Goal: Transaction & Acquisition: Purchase product/service

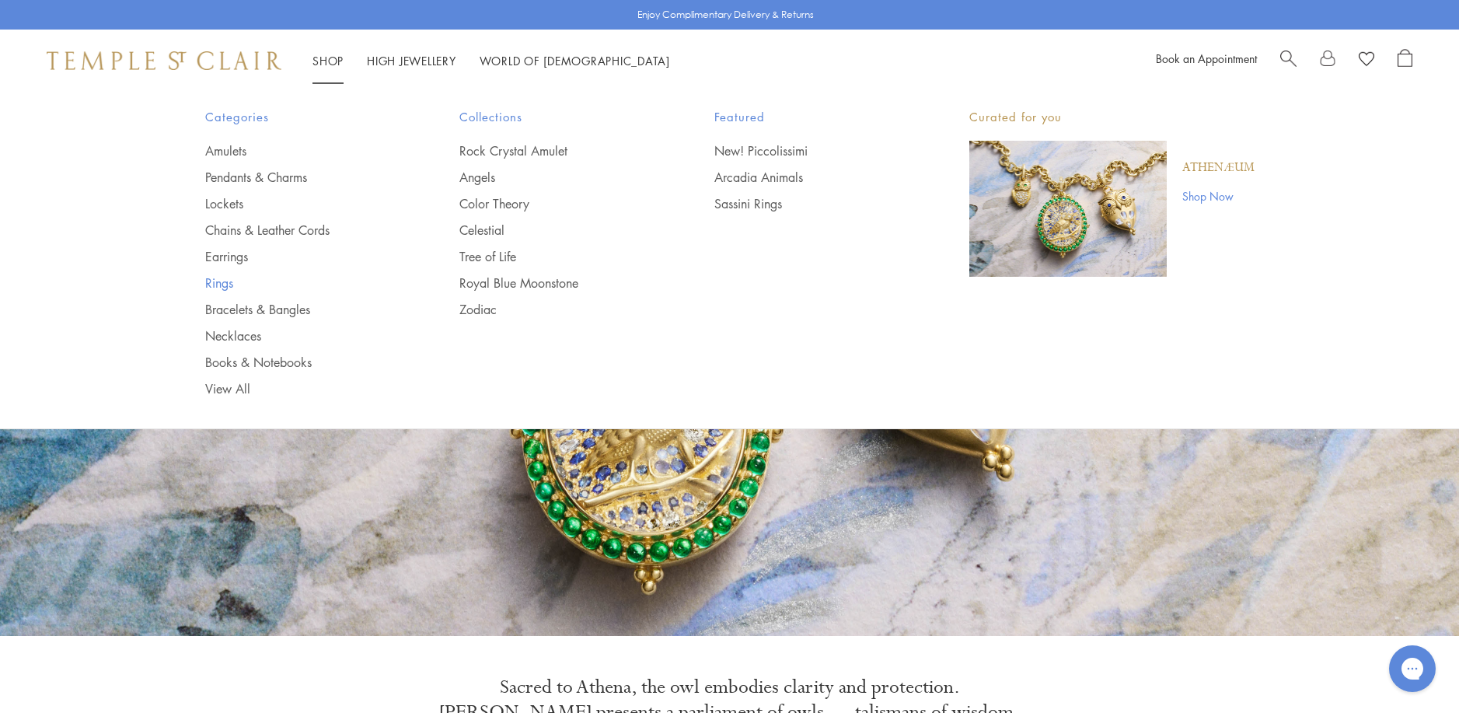
click at [216, 281] on link "Rings" at bounding box center [301, 282] width 193 height 17
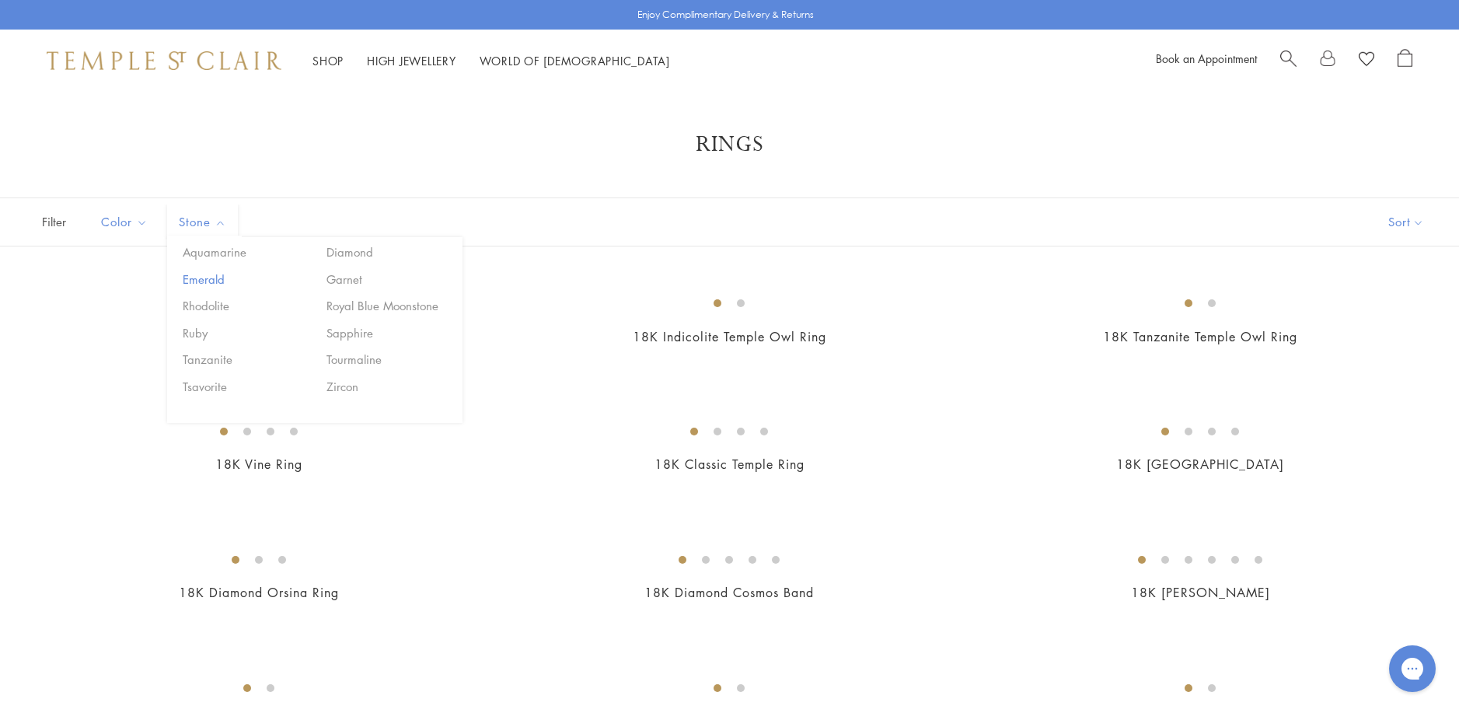
click at [201, 281] on button "Emerald" at bounding box center [245, 279] width 132 height 18
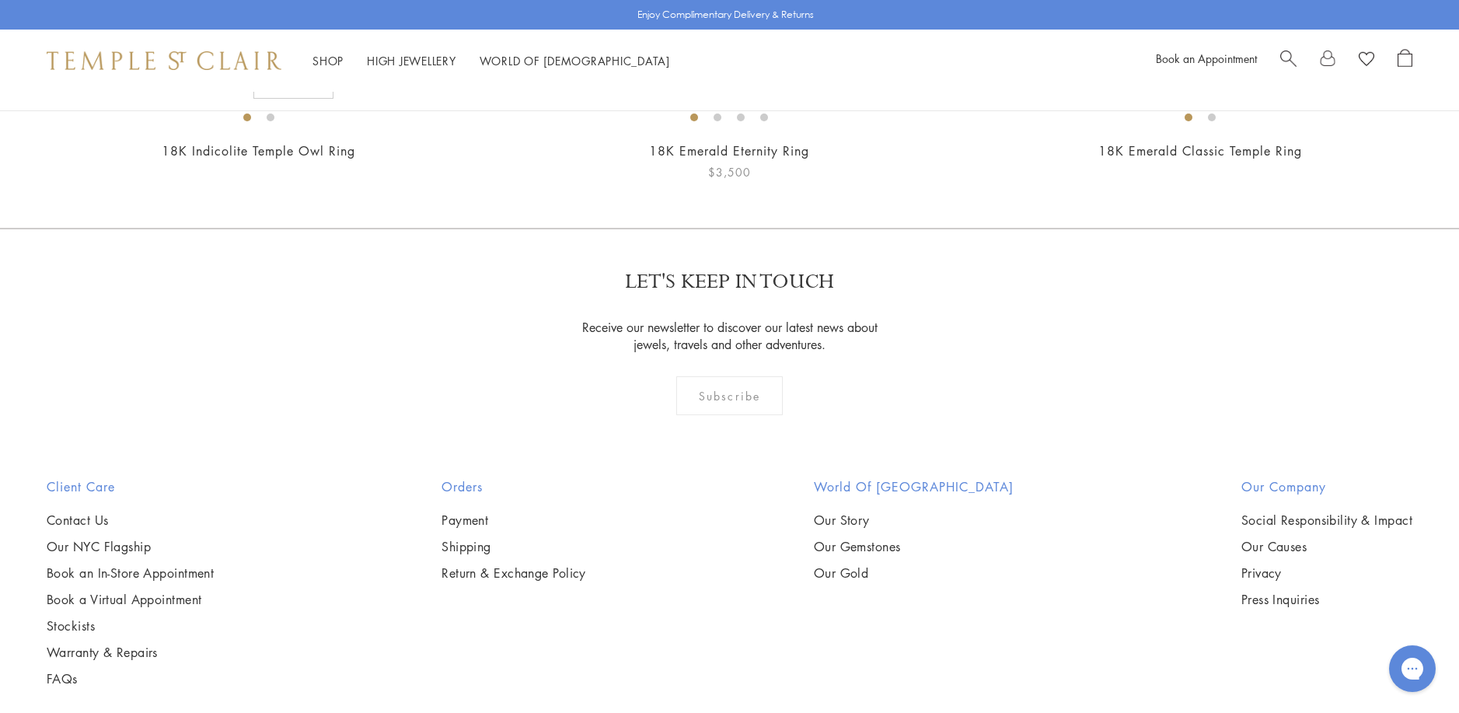
scroll to position [155, 0]
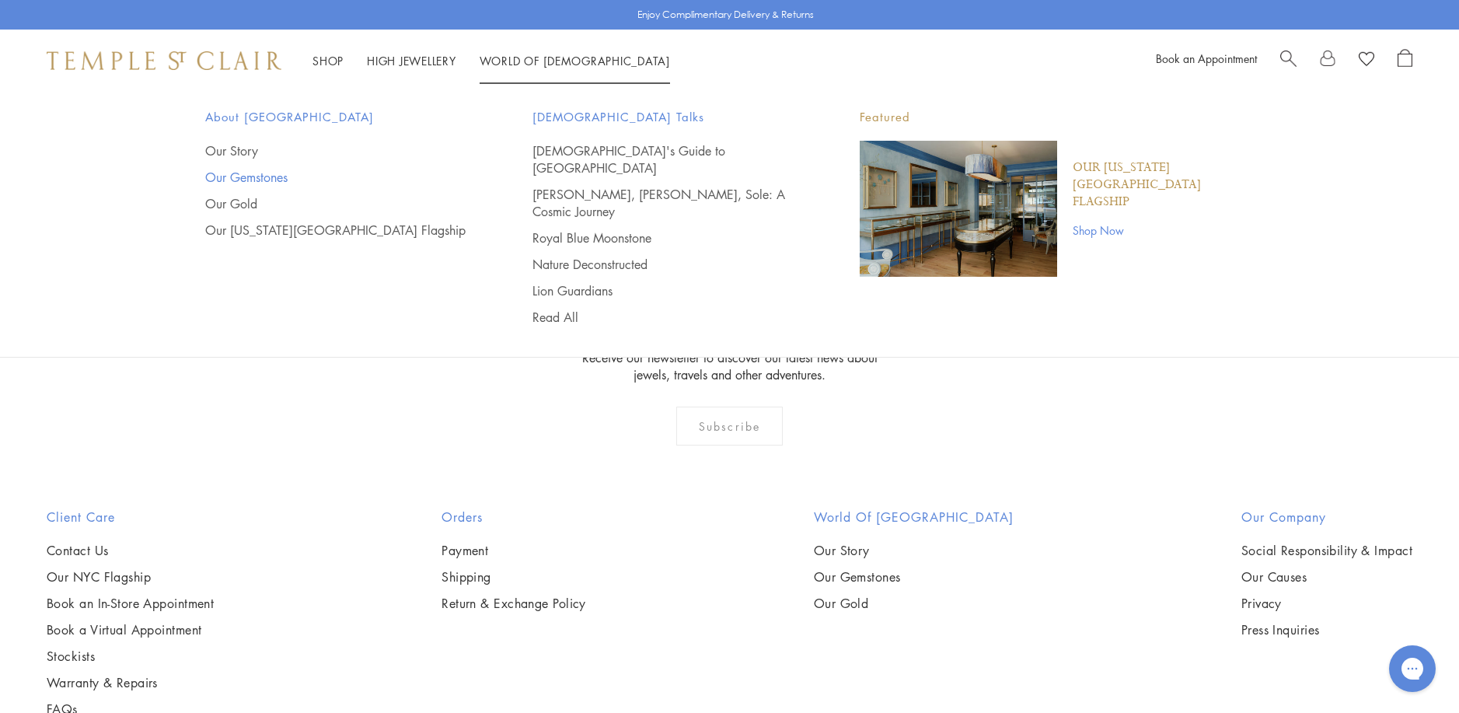
click at [266, 179] on link "Our Gemstones" at bounding box center [337, 177] width 265 height 17
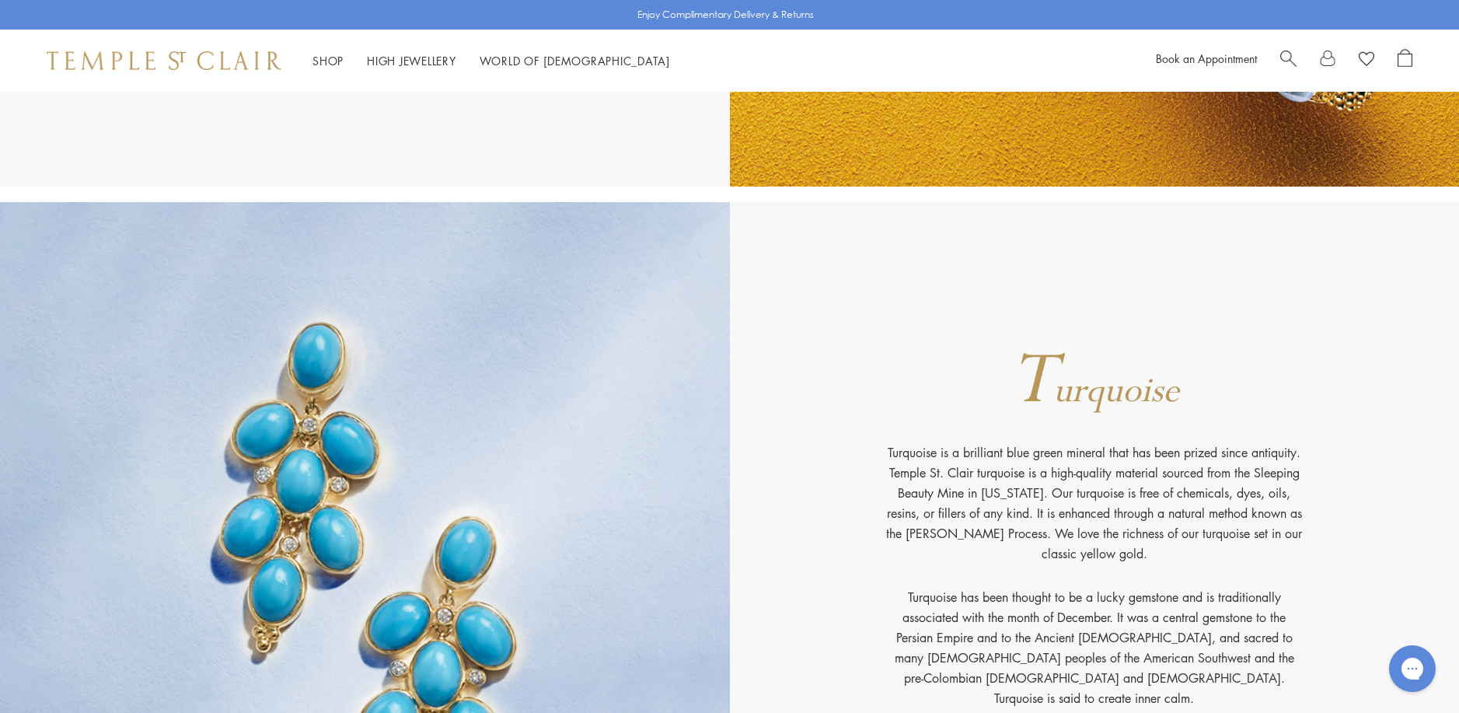
scroll to position [22693, 0]
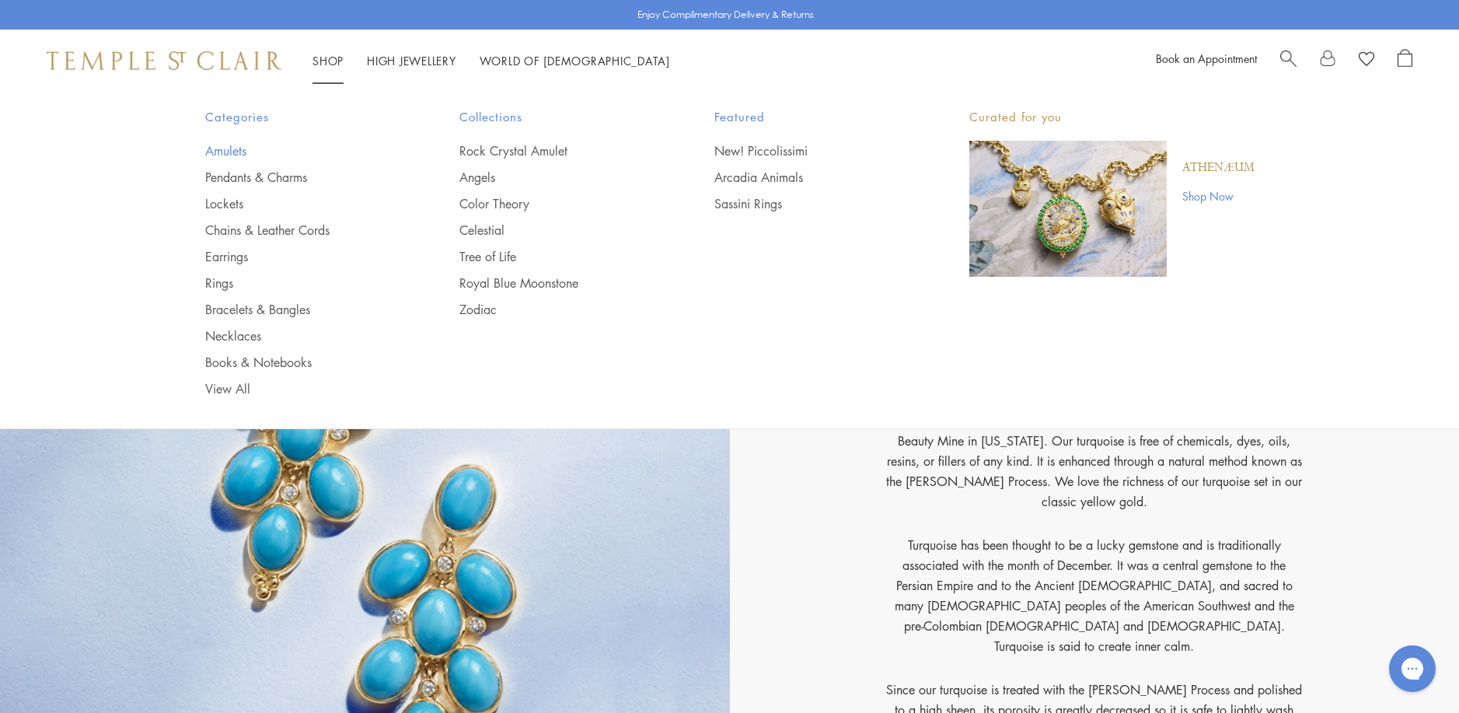
click at [214, 148] on link "Amulets" at bounding box center [301, 150] width 193 height 17
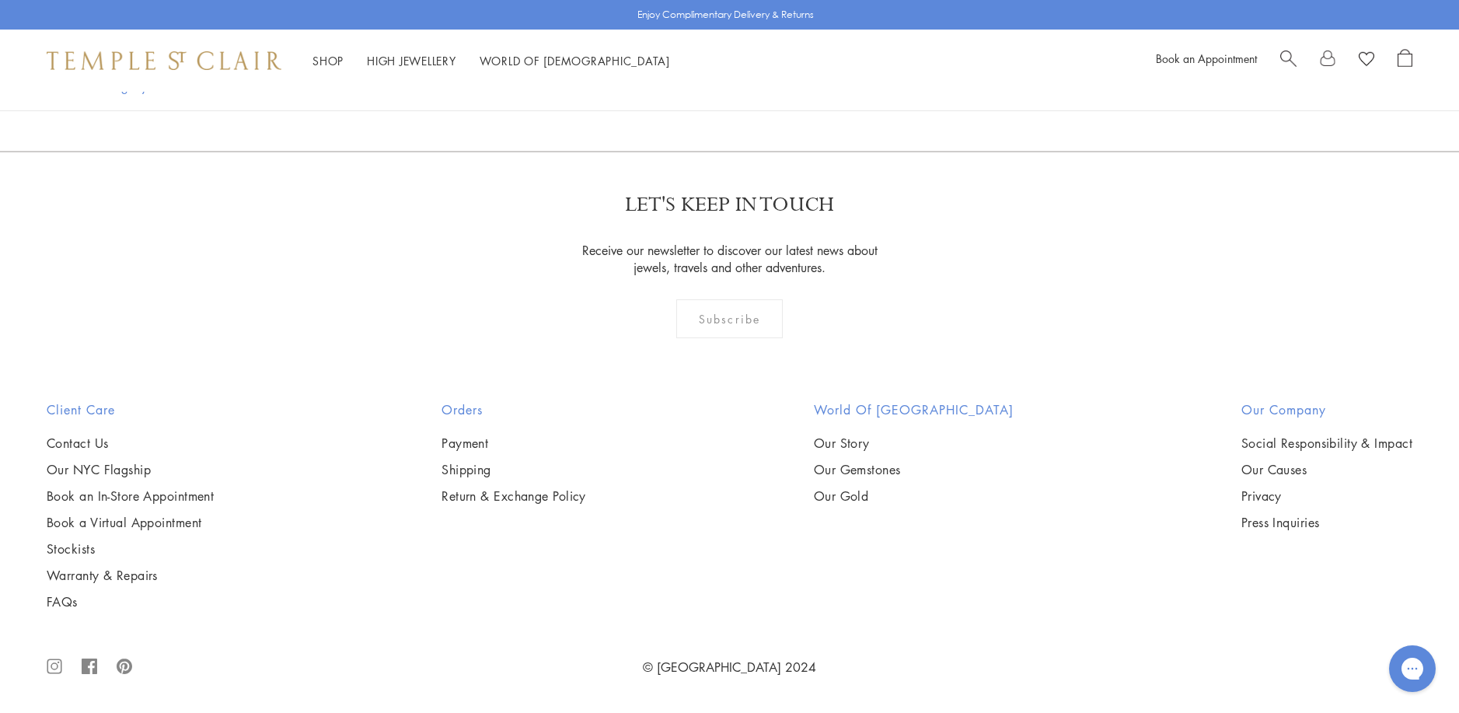
scroll to position [3342, 0]
click at [0, 0] on img at bounding box center [0, 0] width 0 height 0
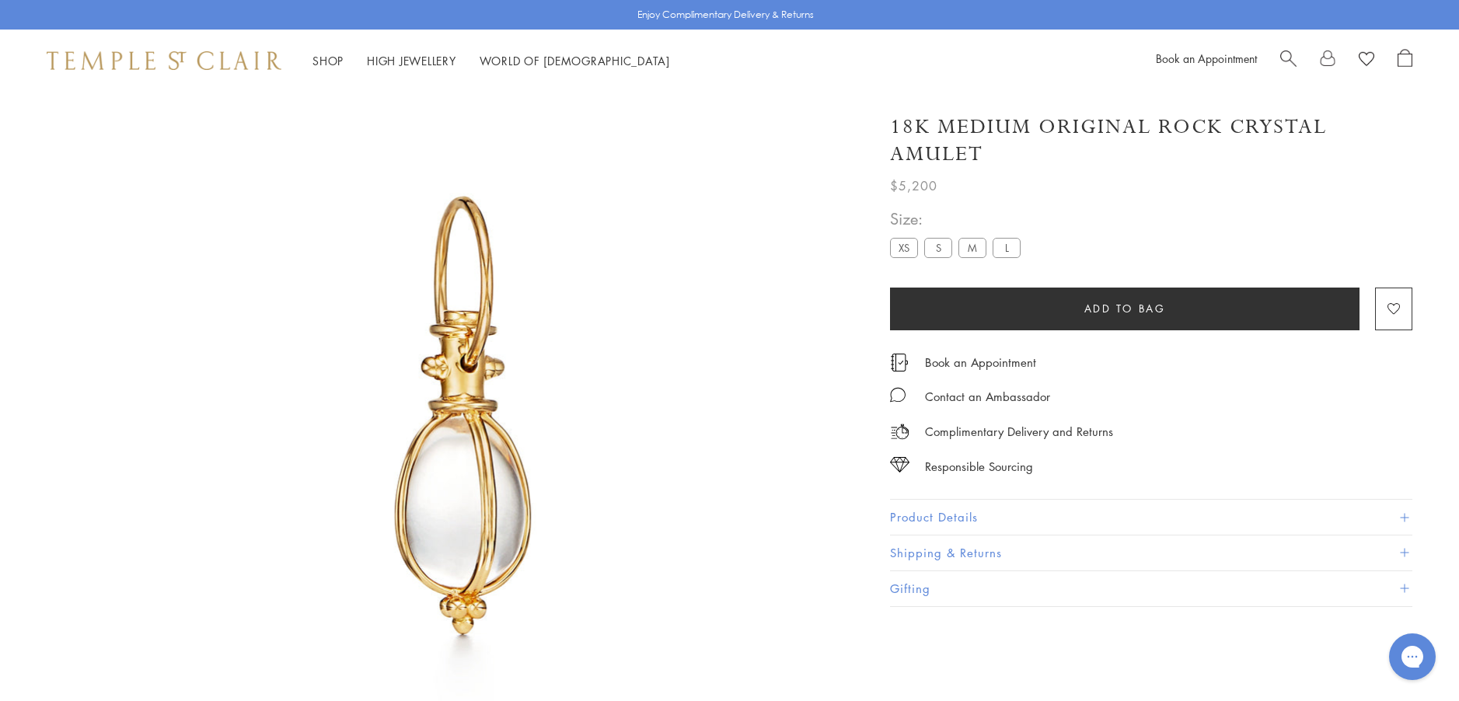
scroll to position [92, 0]
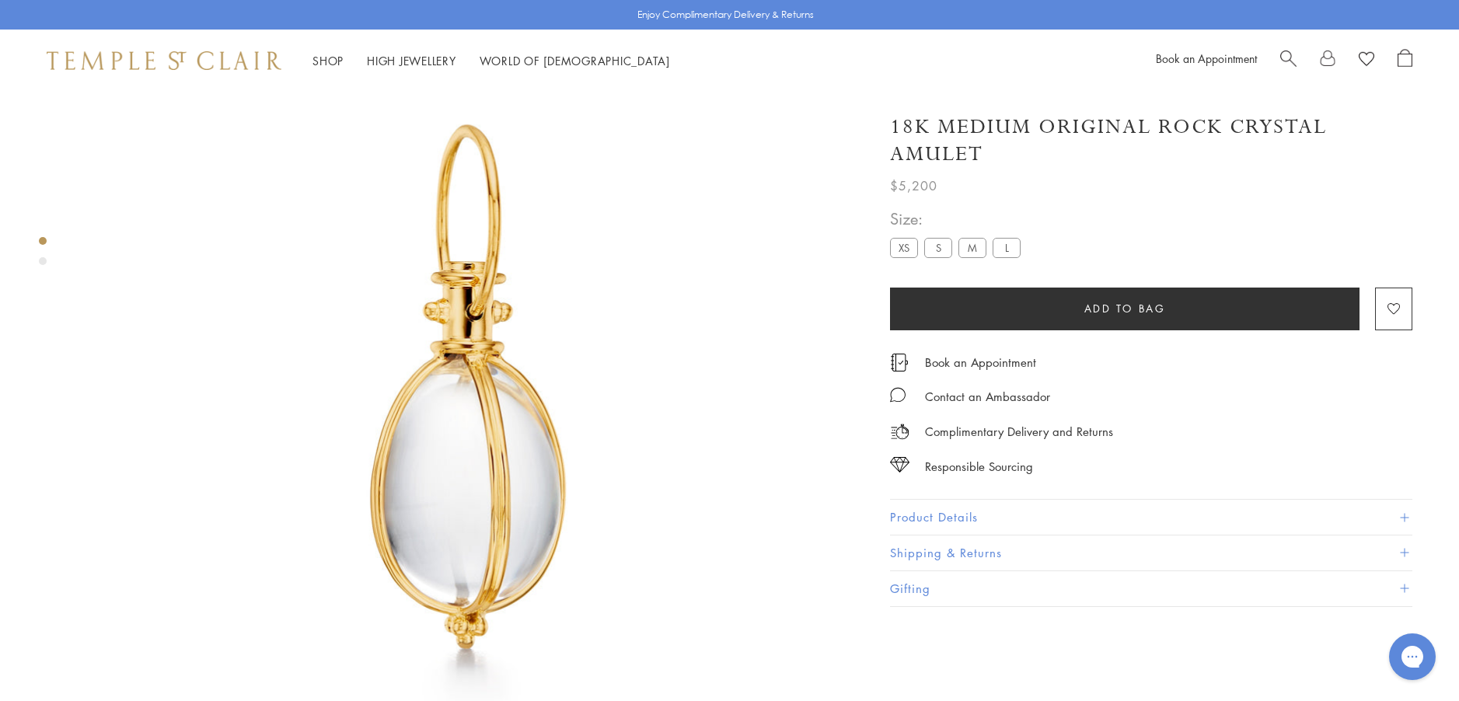
click at [919, 513] on button "Product Details" at bounding box center [1151, 517] width 522 height 35
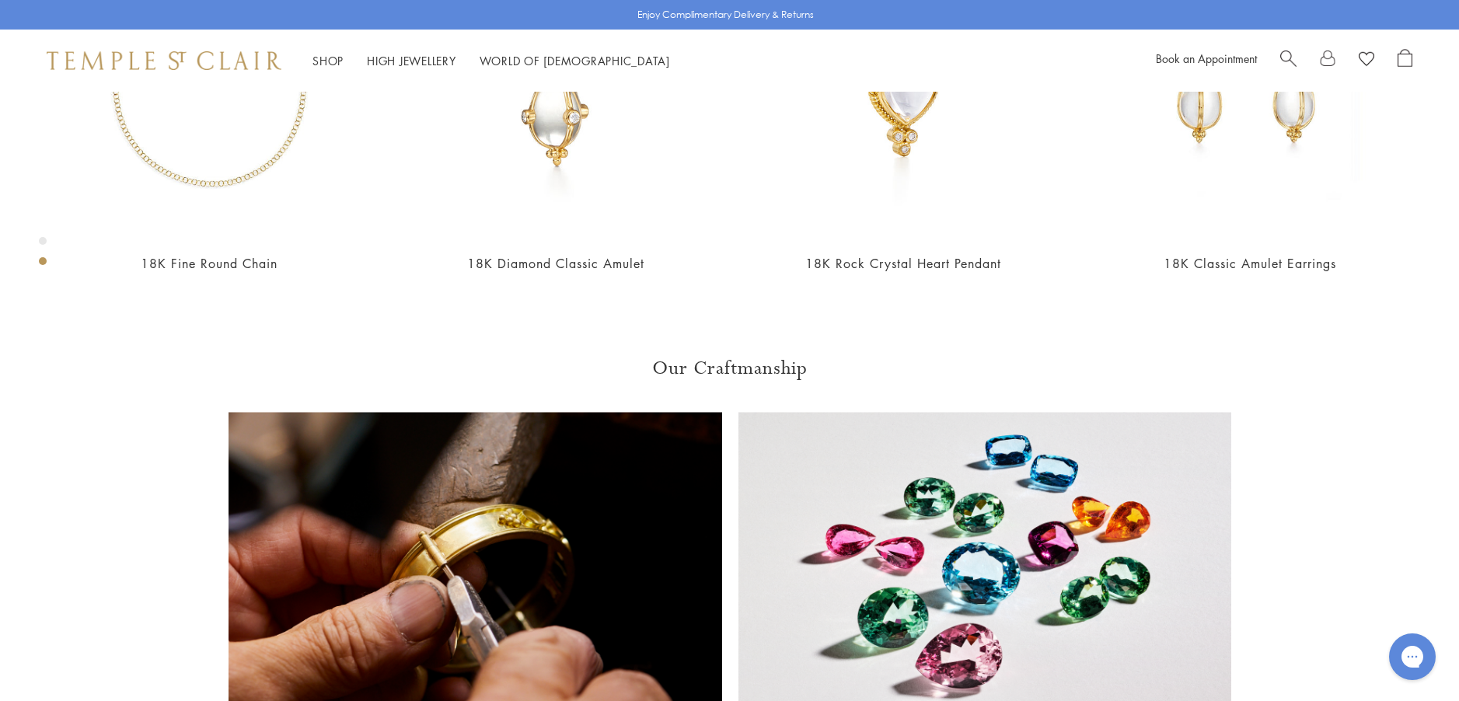
scroll to position [1102, 0]
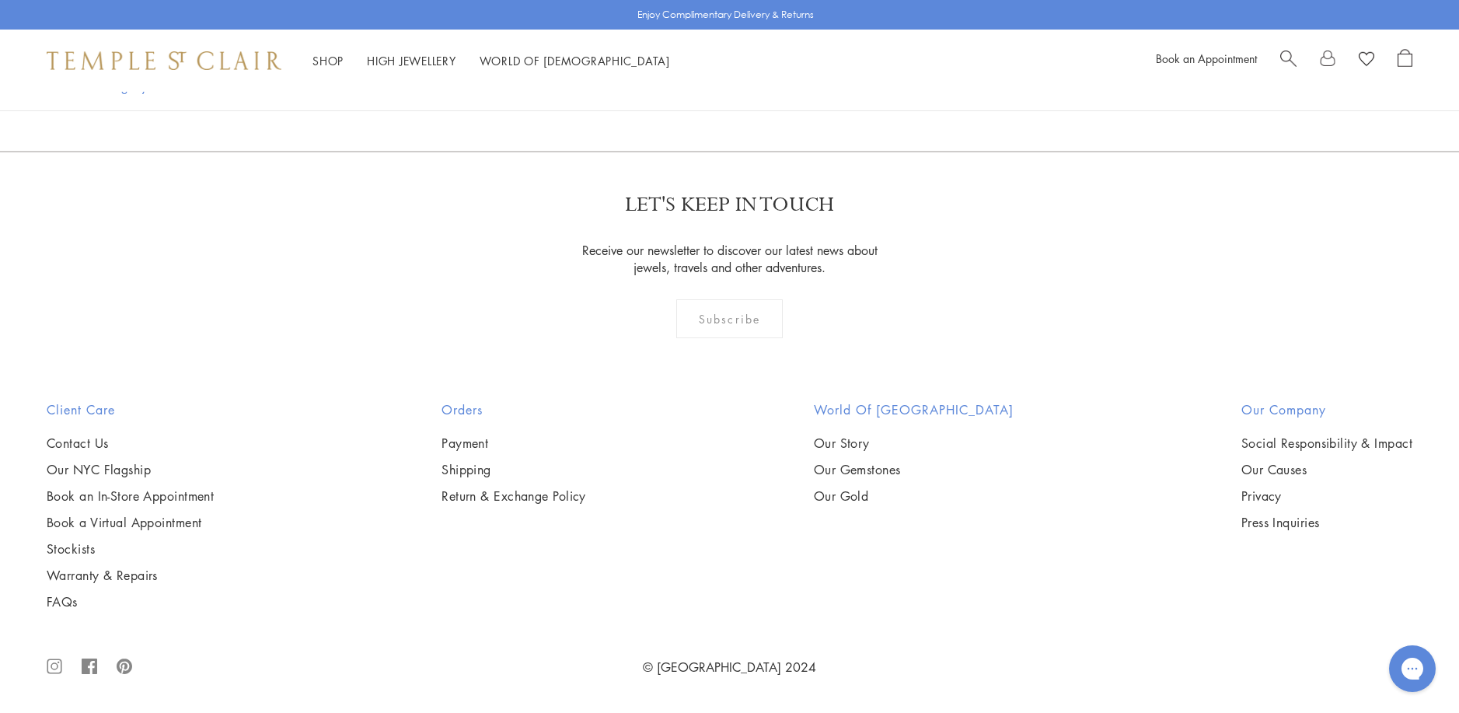
click at [0, 0] on img at bounding box center [0, 0] width 0 height 0
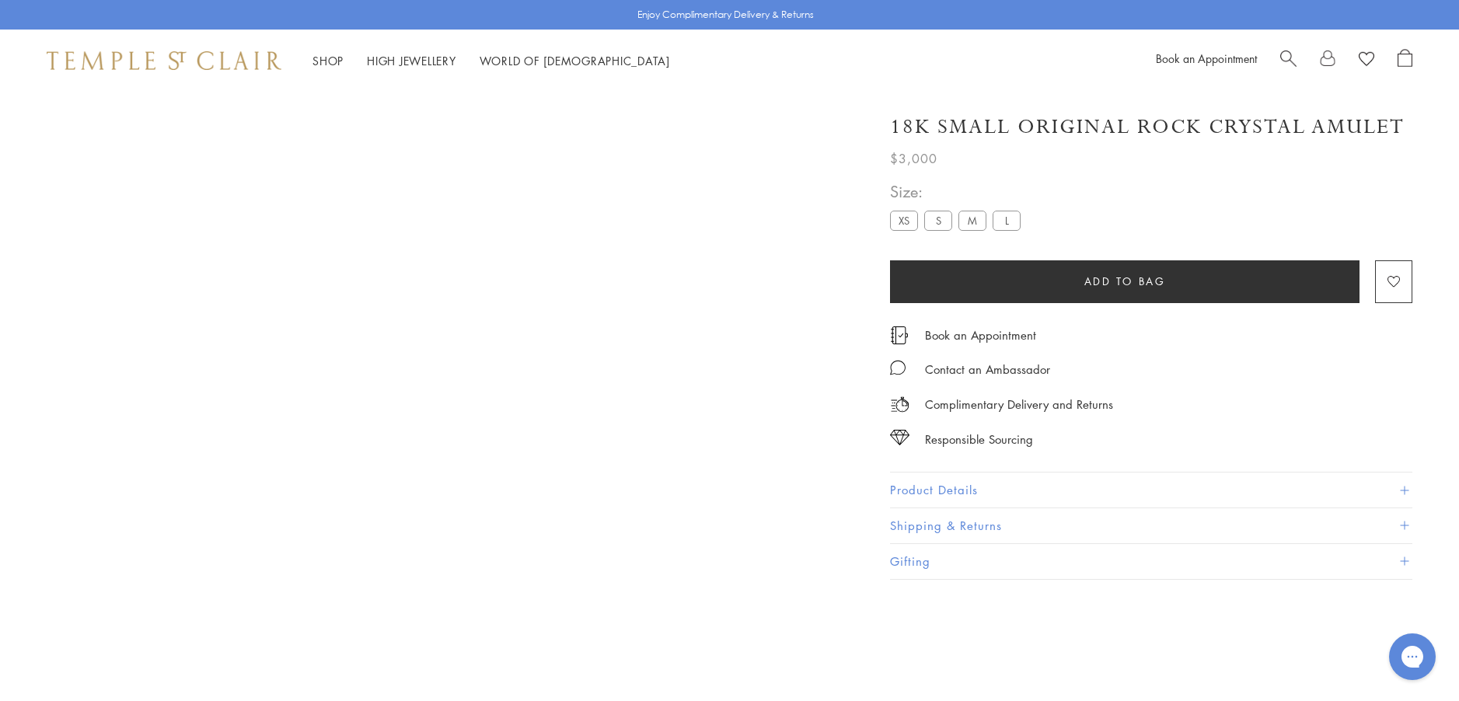
scroll to position [92, 0]
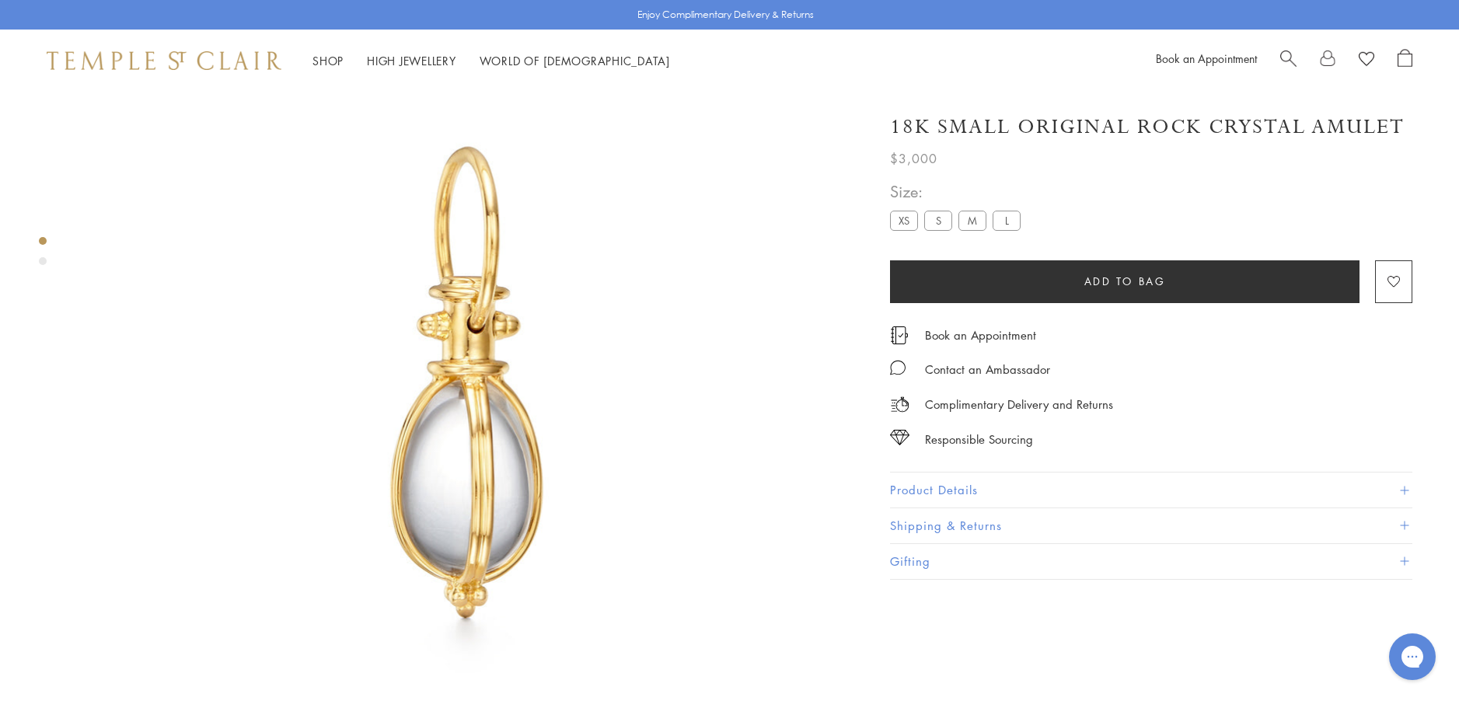
click at [905, 483] on button "Product Details" at bounding box center [1151, 490] width 522 height 35
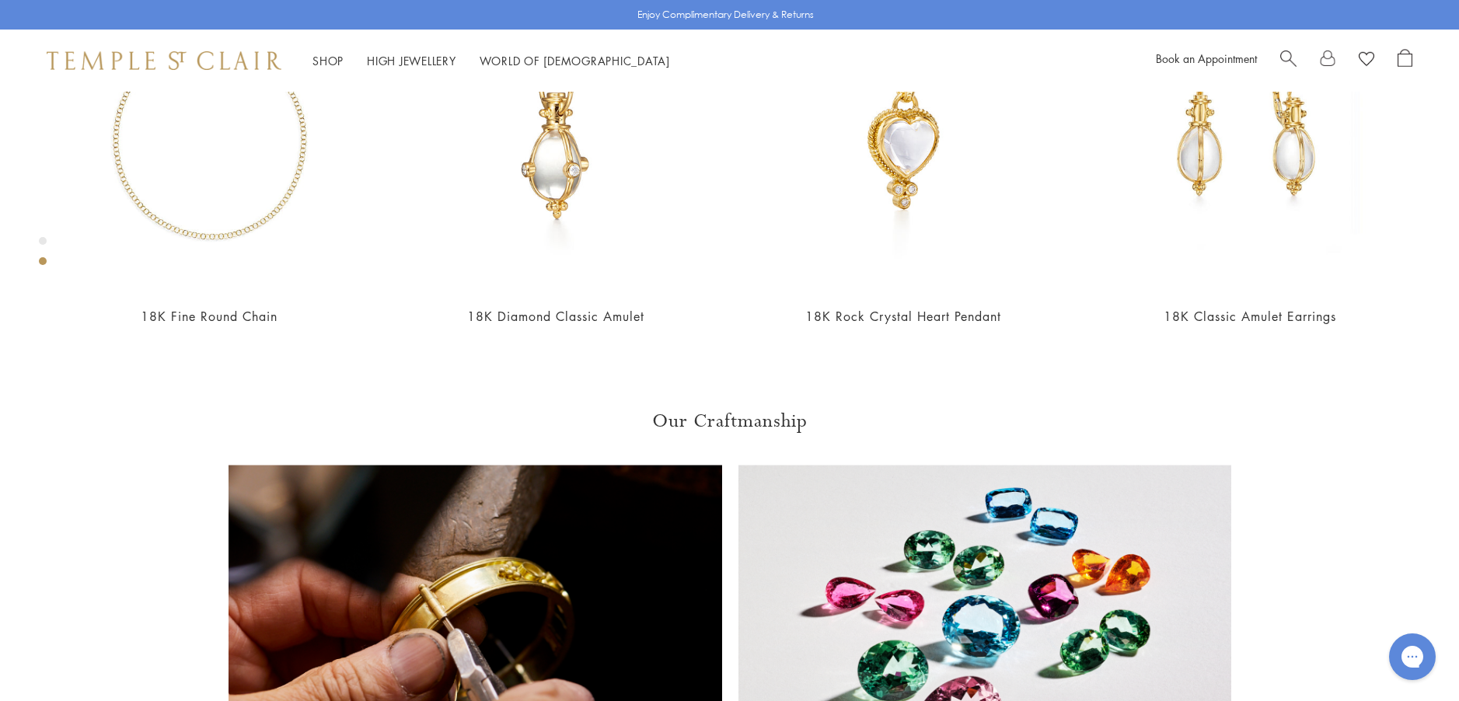
scroll to position [1024, 0]
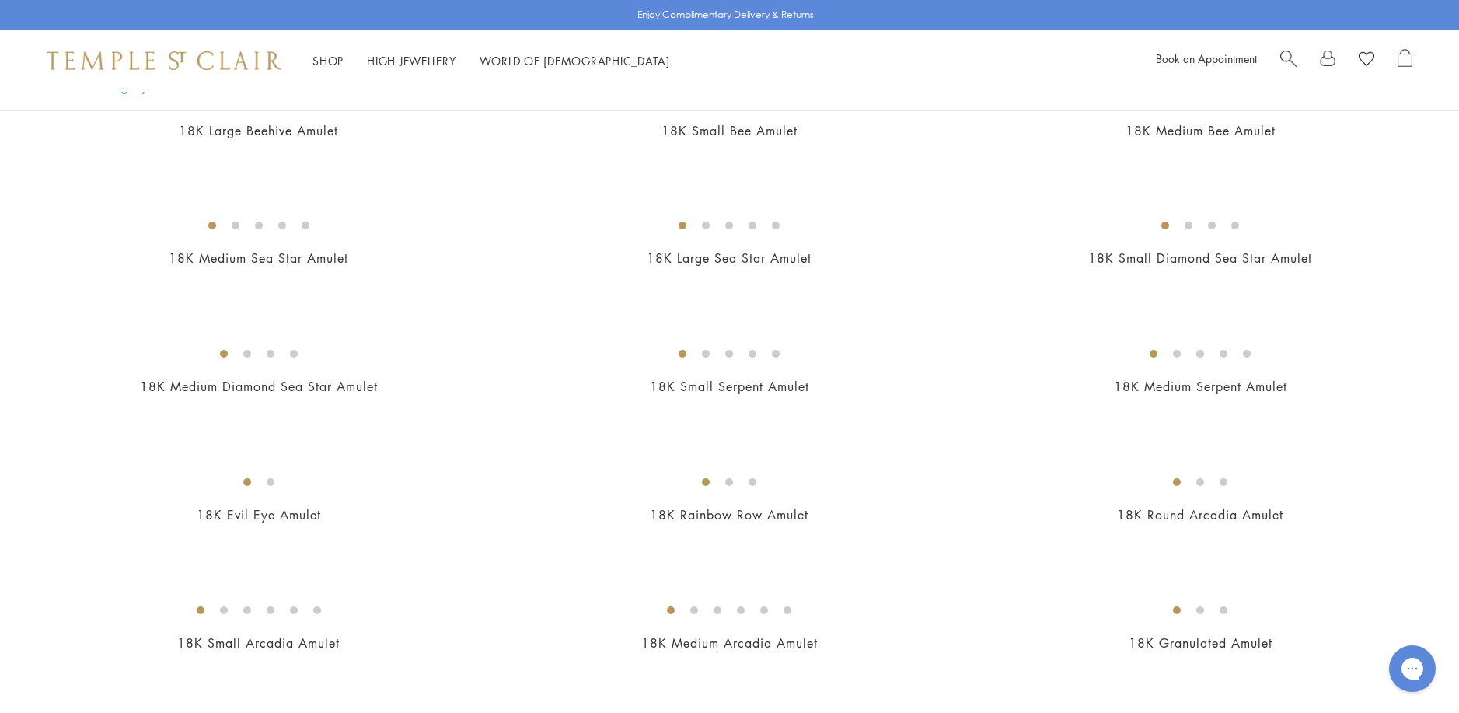
scroll to position [2254, 0]
click at [0, 0] on img at bounding box center [0, 0] width 0 height 0
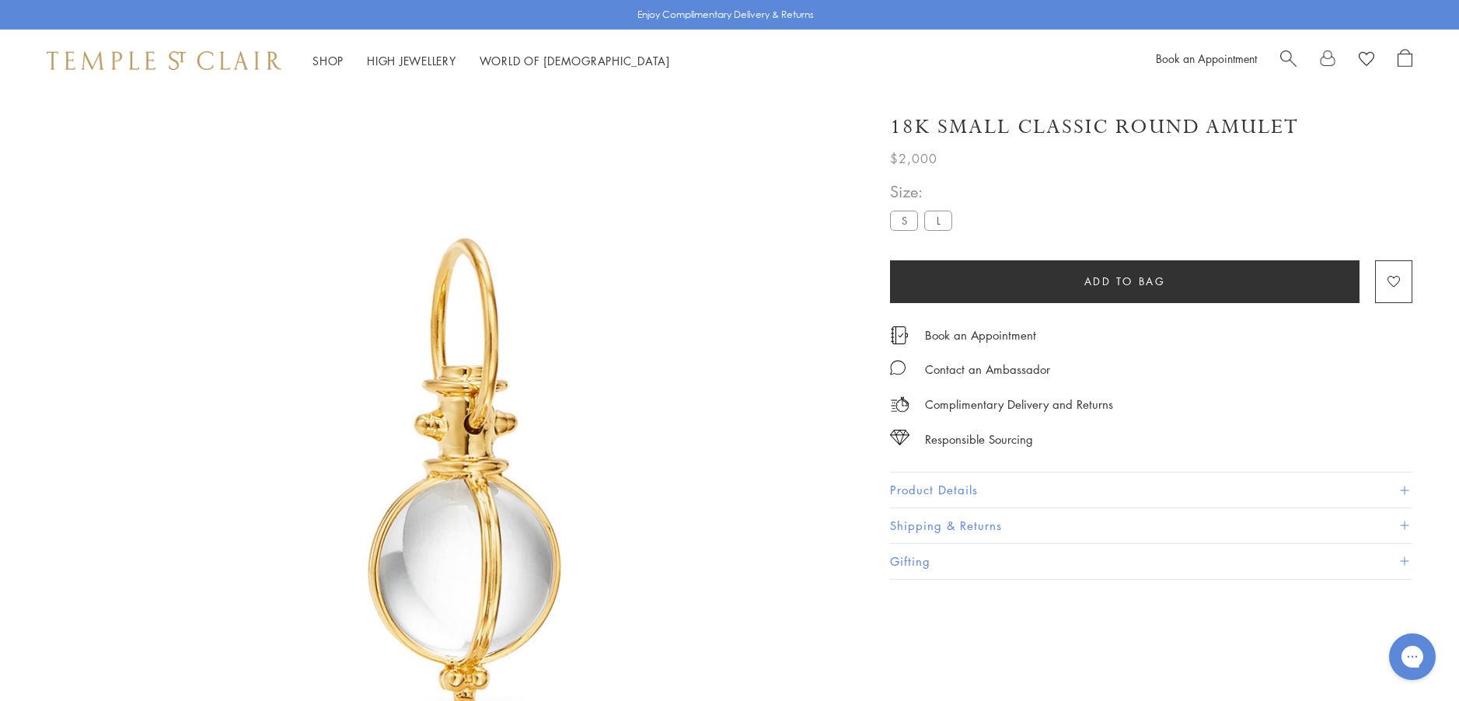
scroll to position [92, 0]
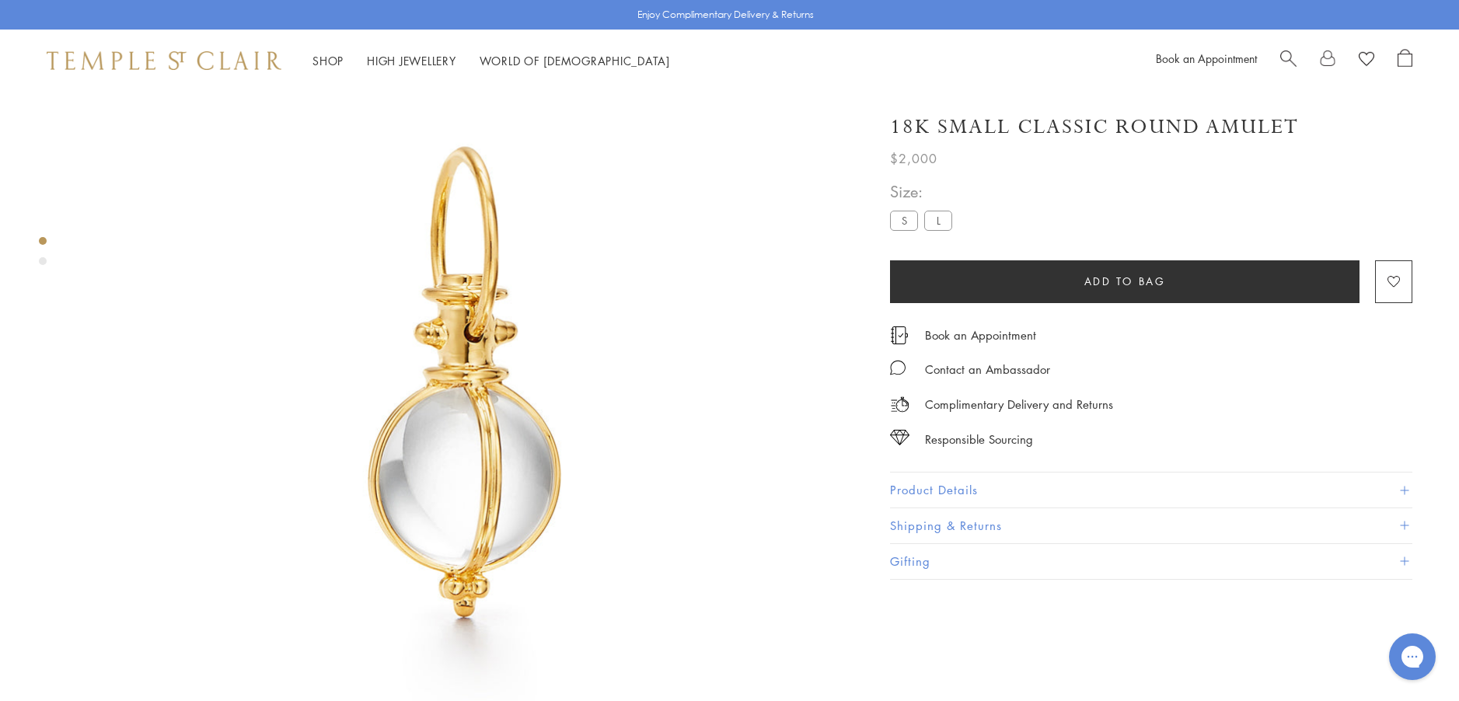
click at [925, 490] on button "Product Details" at bounding box center [1151, 490] width 522 height 35
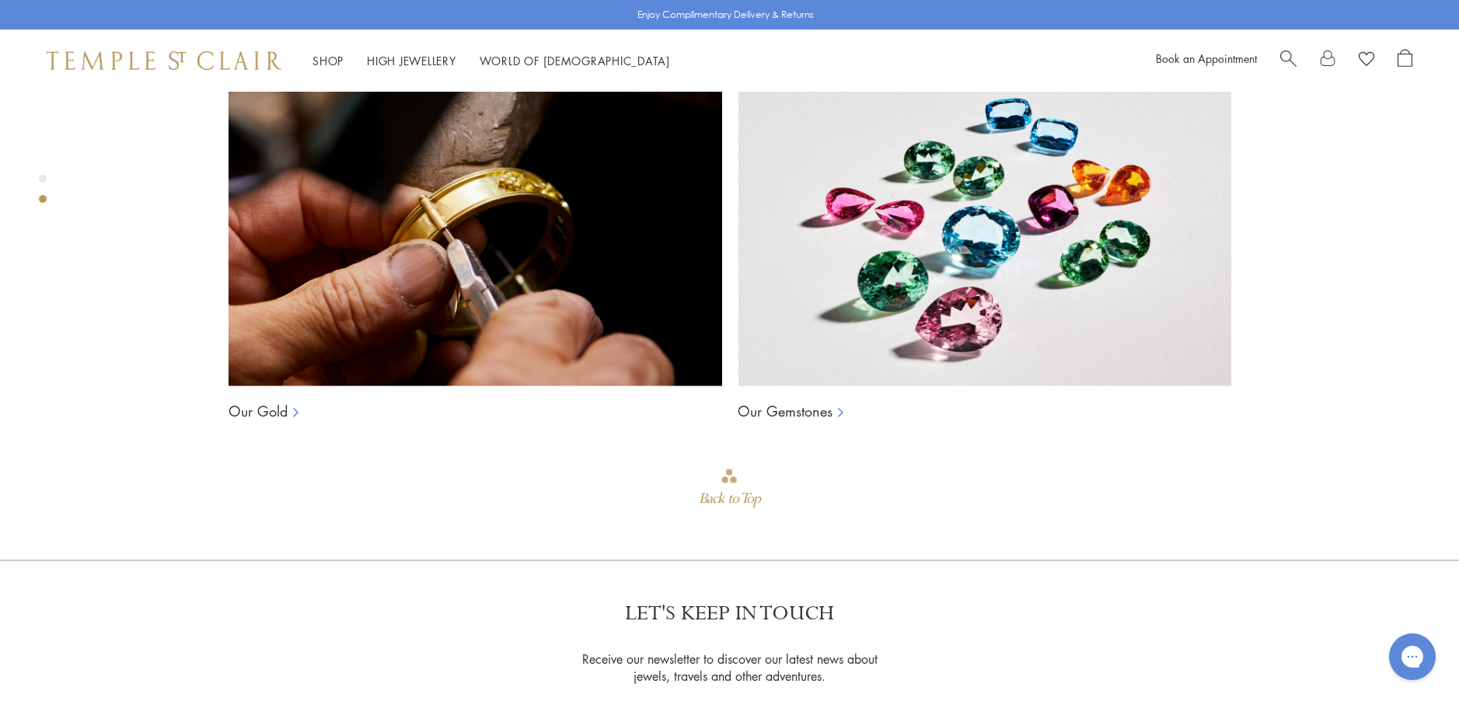
scroll to position [1413, 0]
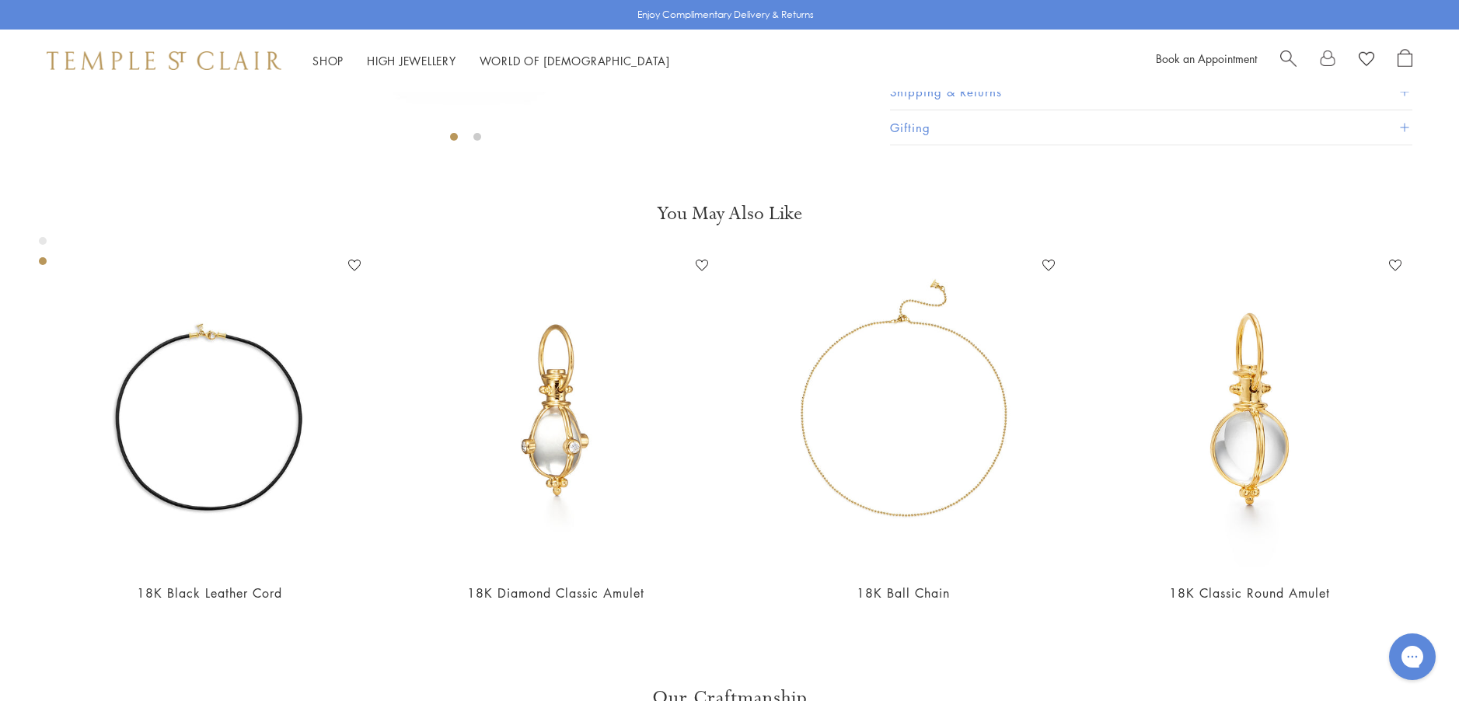
scroll to position [791, 0]
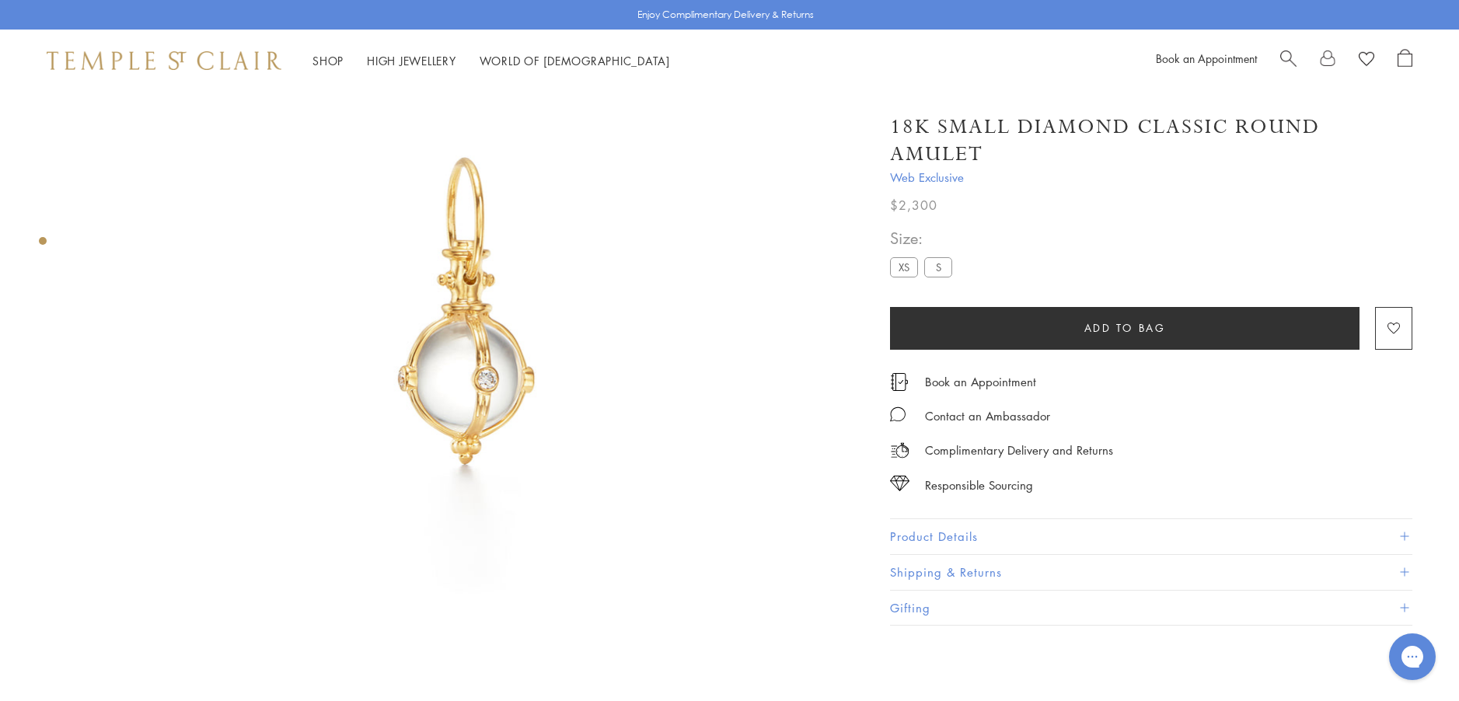
scroll to position [92, 0]
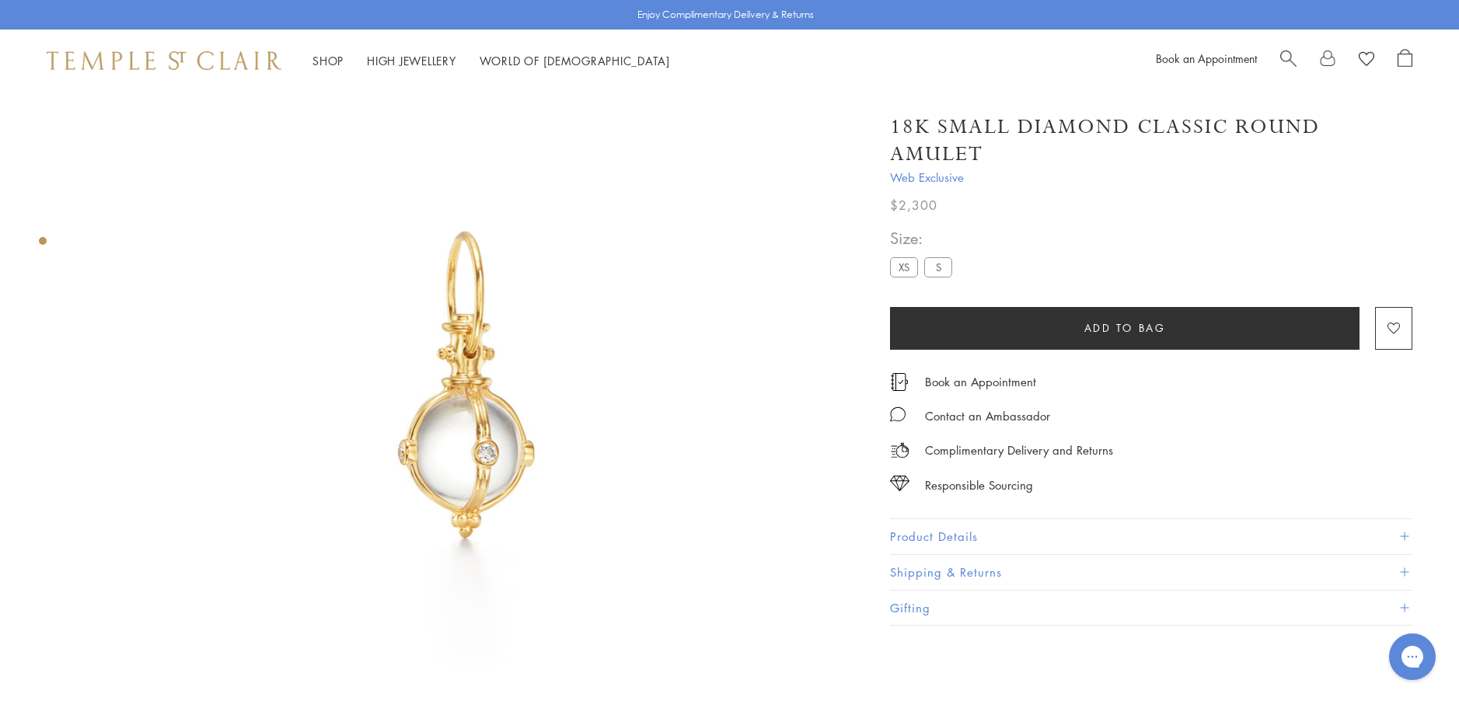
click at [945, 531] on button "Product Details" at bounding box center [1151, 536] width 522 height 35
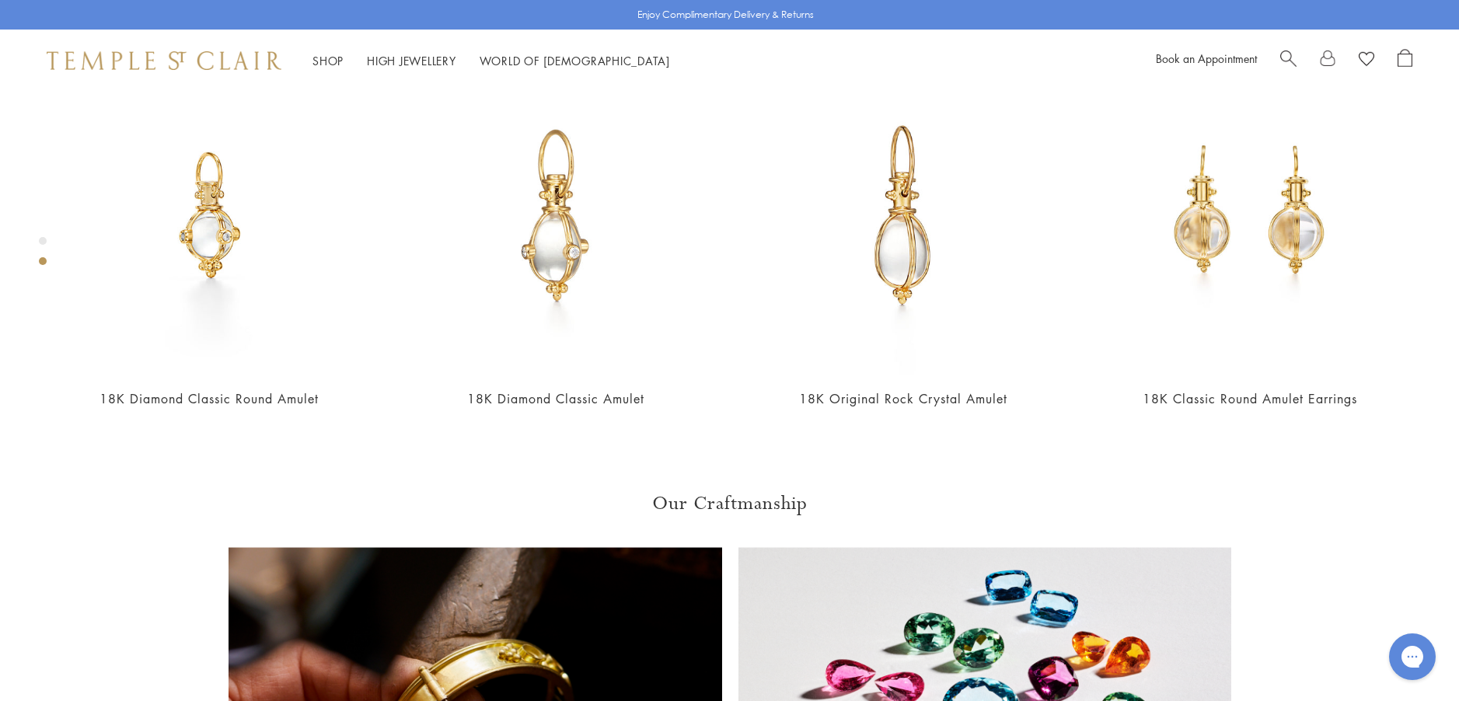
scroll to position [947, 0]
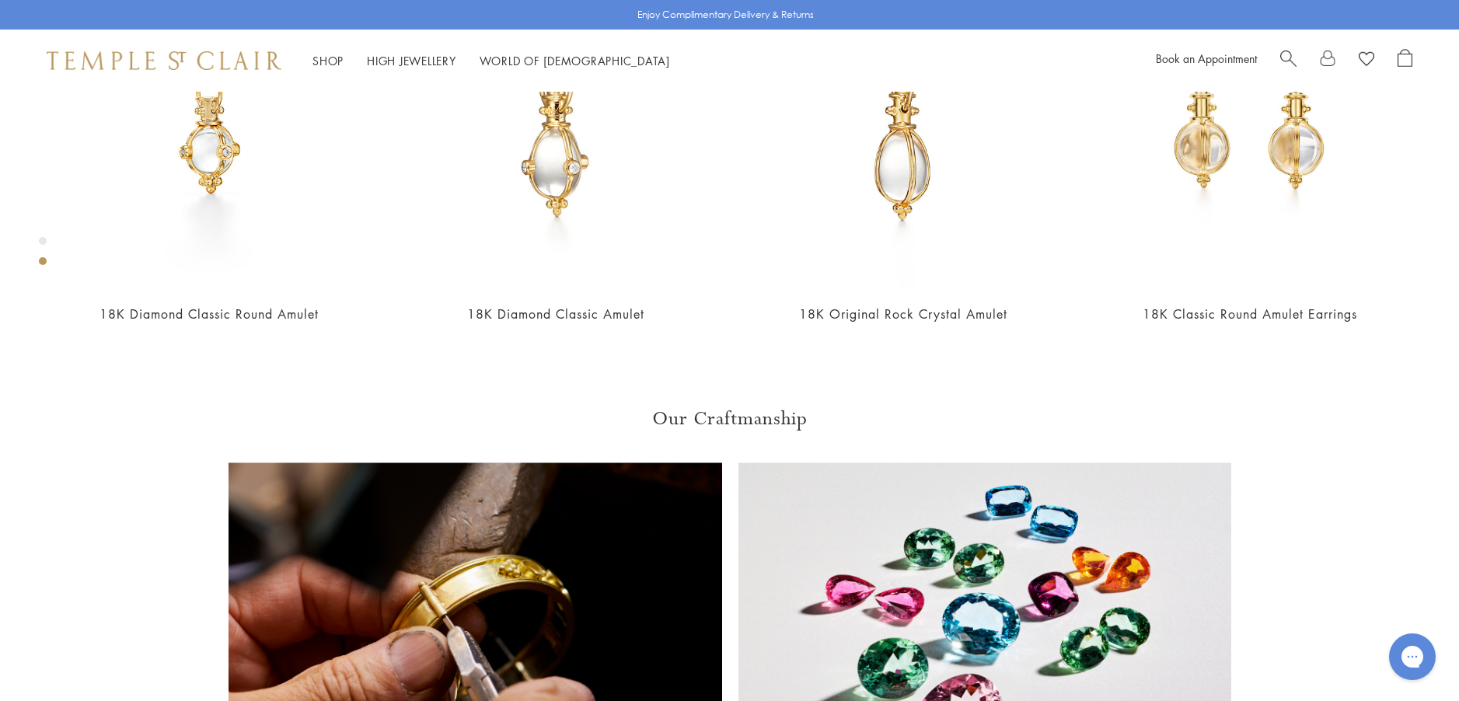
scroll to position [1024, 0]
